Goal: Task Accomplishment & Management: Manage account settings

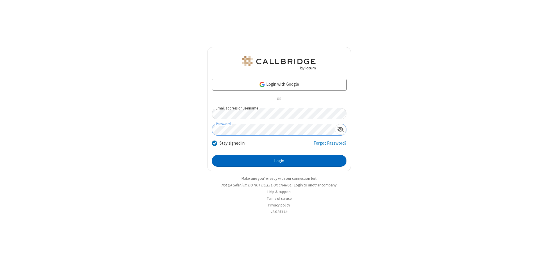
click at [279, 161] on button "Login" at bounding box center [279, 161] width 135 height 12
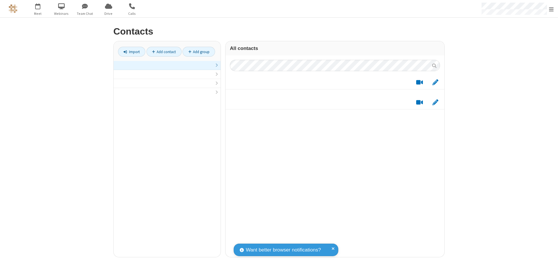
click at [167, 69] on link at bounding box center [167, 65] width 107 height 9
click at [164, 52] on link "Add contact" at bounding box center [163, 52] width 35 height 10
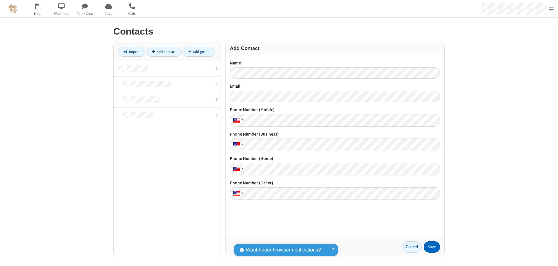
click at [432, 247] on button "Save" at bounding box center [432, 248] width 16 height 12
